Goal: Find specific page/section: Find specific page/section

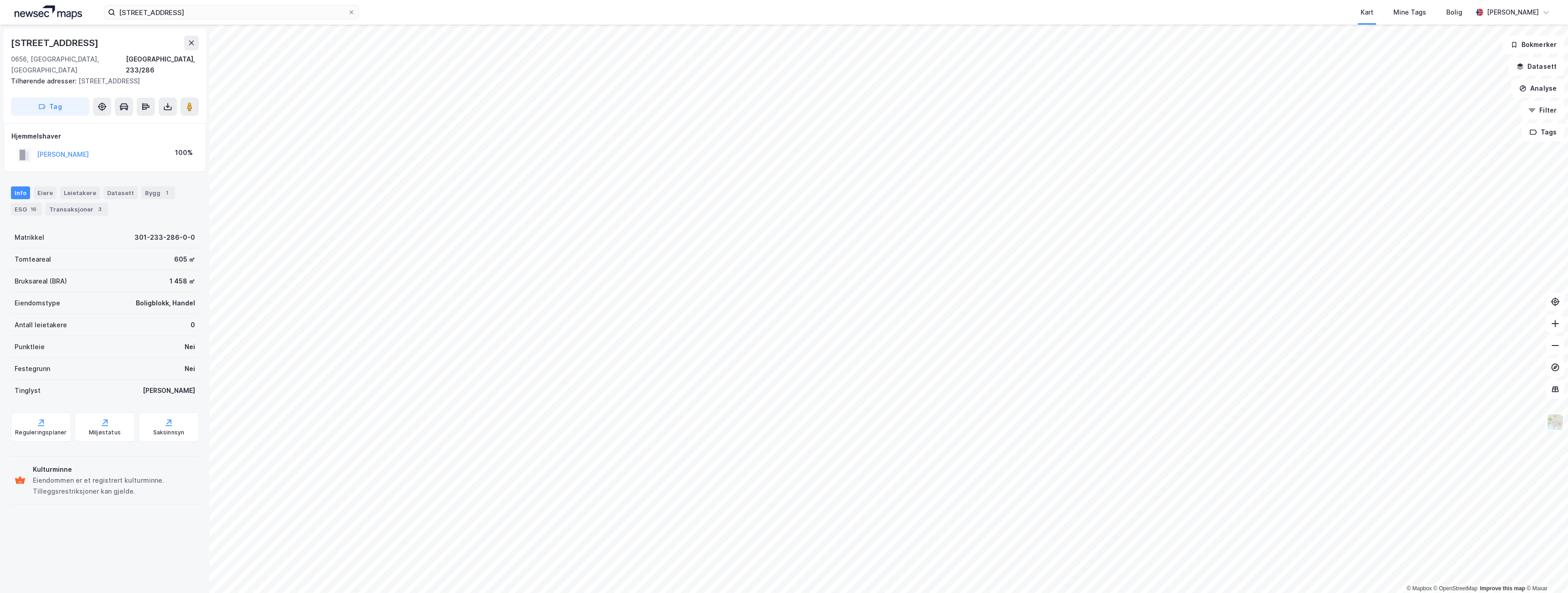
click at [353, 12] on icon at bounding box center [351, 12] width 5 height 5
click at [348, 12] on input "[STREET_ADDRESS]" at bounding box center [231, 12] width 232 height 14
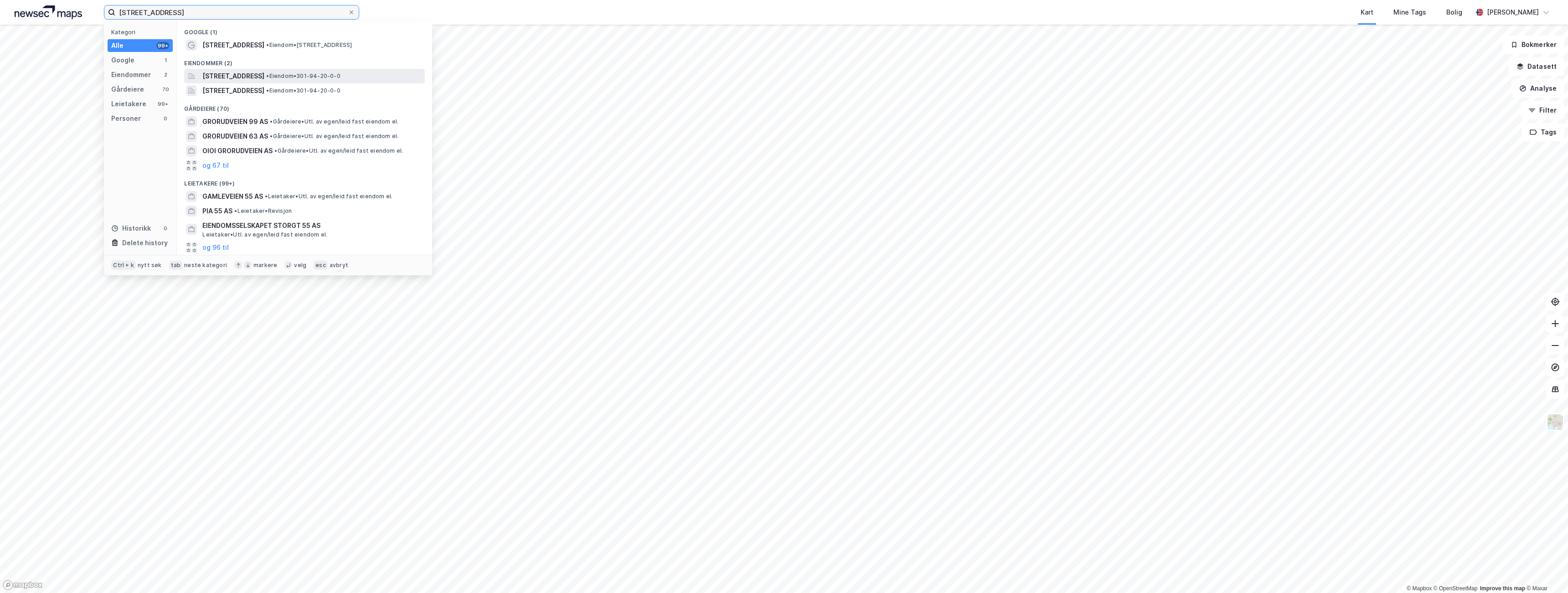
type input "[STREET_ADDRESS]"
click at [264, 79] on span "[STREET_ADDRESS]" at bounding box center [233, 75] width 62 height 11
